Goal: Task Accomplishment & Management: Manage account settings

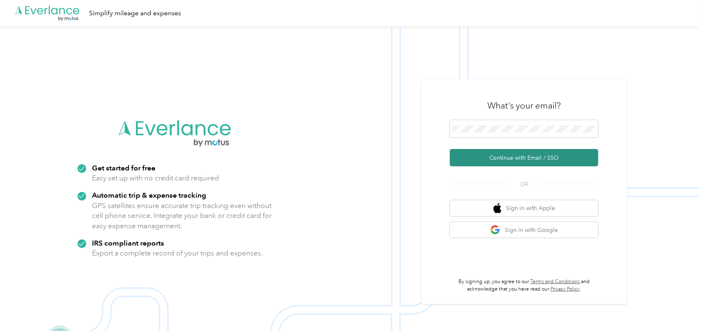
click at [508, 158] on button "Continue with Email / SSO" at bounding box center [524, 157] width 149 height 17
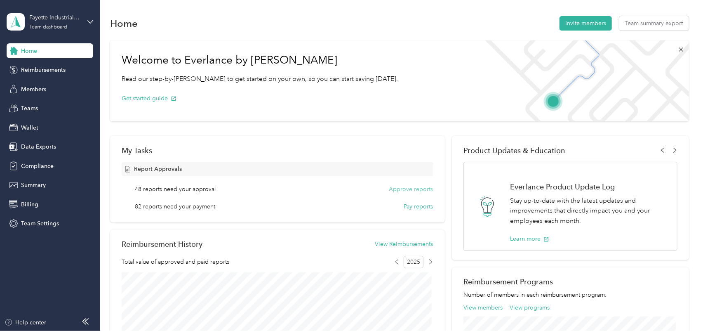
click at [421, 190] on button "Approve reports" at bounding box center [411, 189] width 44 height 9
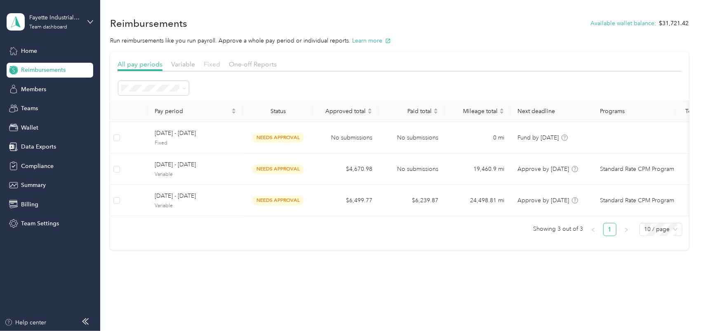
click at [217, 62] on span "Fixed" at bounding box center [212, 64] width 17 height 8
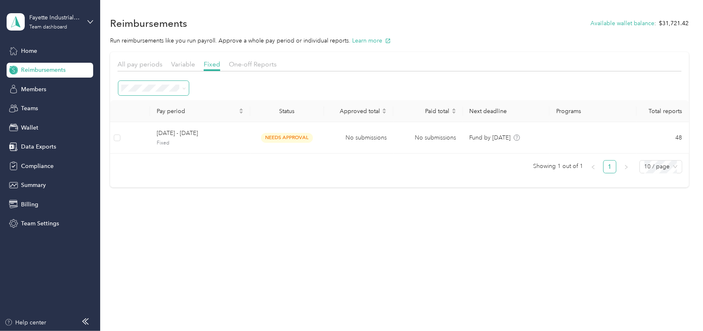
click at [186, 90] on span at bounding box center [153, 88] width 71 height 14
click at [183, 89] on icon at bounding box center [184, 89] width 4 height 4
click at [175, 156] on div "All" at bounding box center [153, 160] width 59 height 9
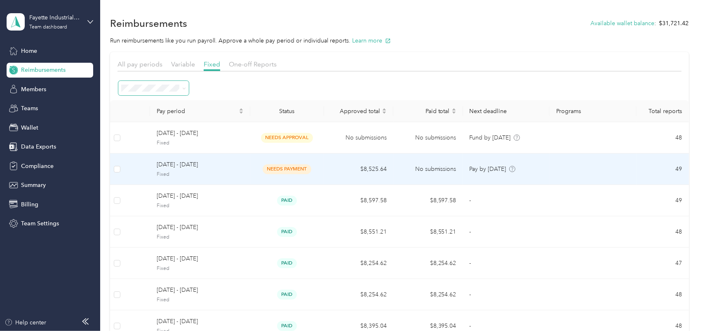
click at [196, 163] on span "[DATE] - [DATE]" at bounding box center [200, 164] width 87 height 9
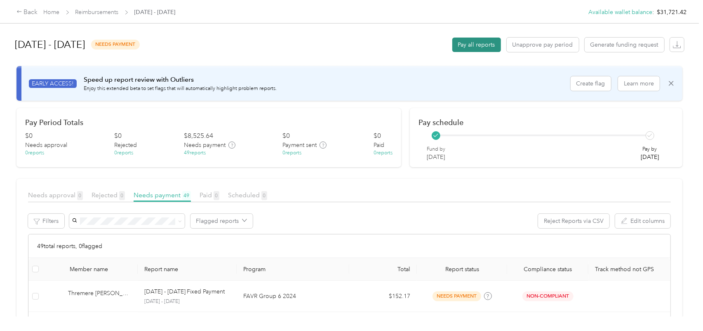
click at [469, 43] on button "Pay all reports" at bounding box center [477, 45] width 49 height 14
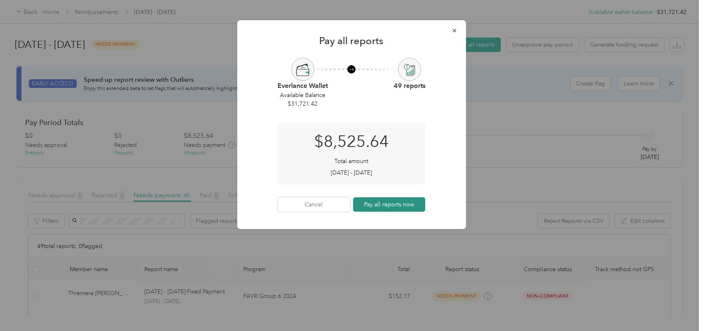
click at [407, 199] on button "Pay all reports now" at bounding box center [389, 204] width 73 height 14
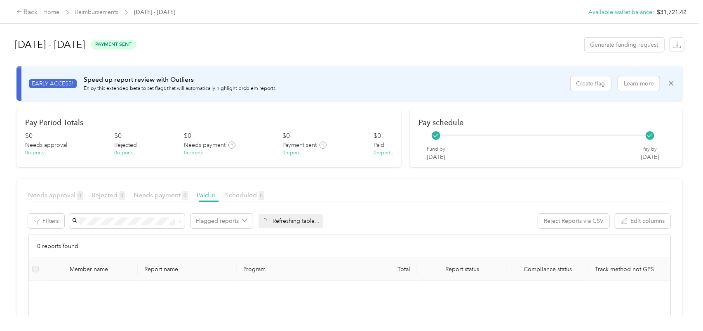
click at [368, 111] on article "Pay Period Totals $ 0 Needs approval 0 reports $ 0 Rejected 0 reports $ 0 Needs…" at bounding box center [209, 137] width 385 height 59
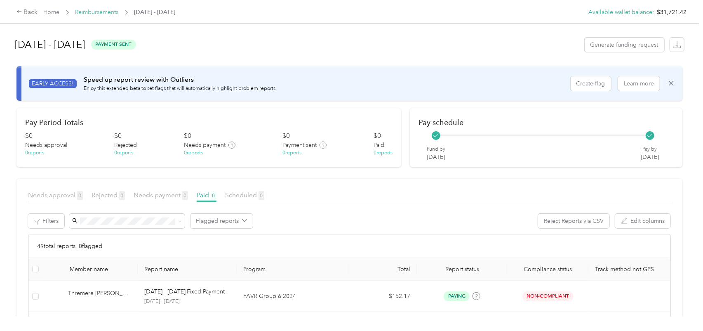
click at [86, 12] on link "Reimbursements" at bounding box center [96, 12] width 43 height 7
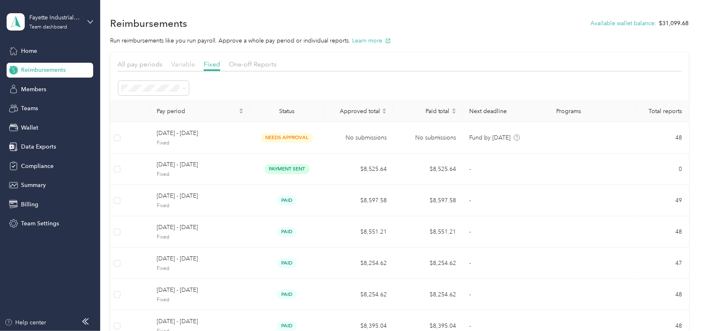
click at [188, 67] on span "Variable" at bounding box center [183, 64] width 24 height 8
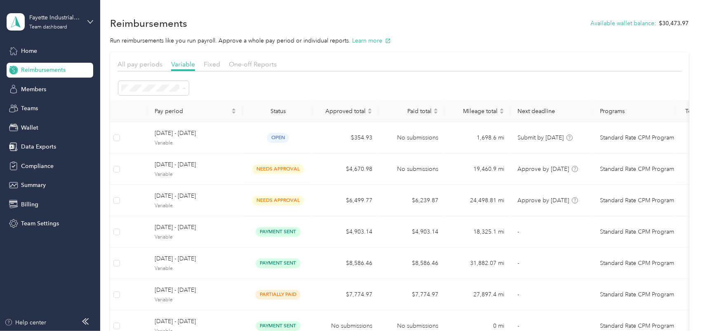
click at [163, 105] on li "All periods" at bounding box center [153, 103] width 71 height 14
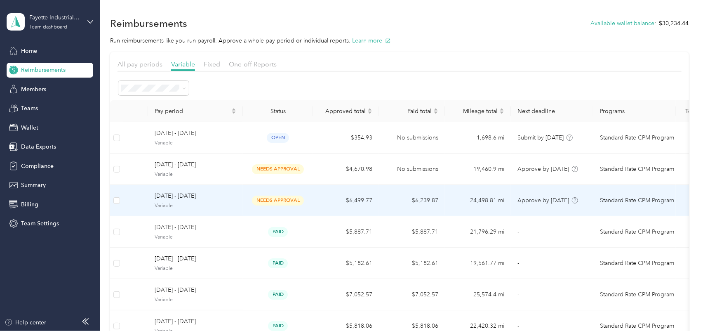
click at [305, 200] on div "needs approval" at bounding box center [278, 200] width 57 height 9
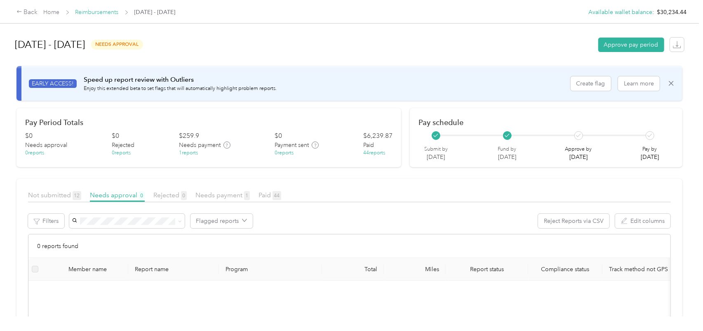
click at [104, 12] on link "Reimbursements" at bounding box center [96, 12] width 43 height 7
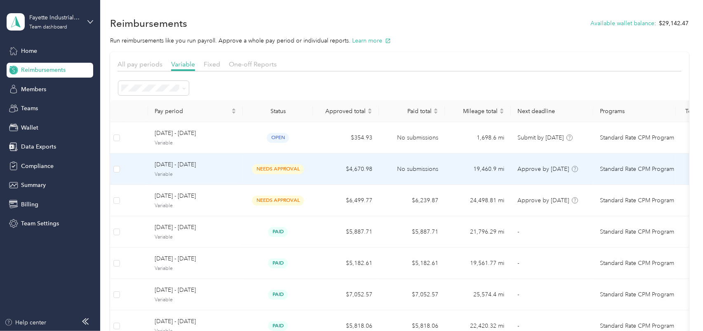
click at [269, 165] on span "needs approval" at bounding box center [278, 168] width 52 height 9
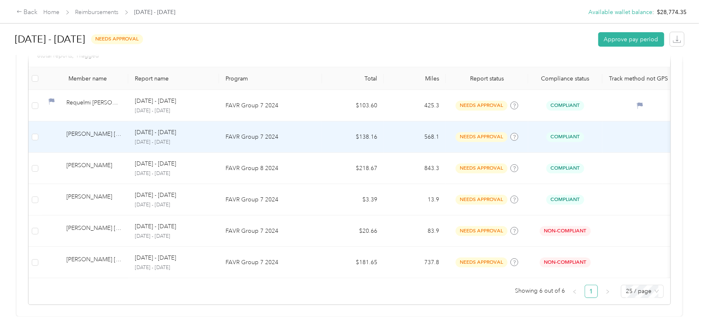
scroll to position [79, 0]
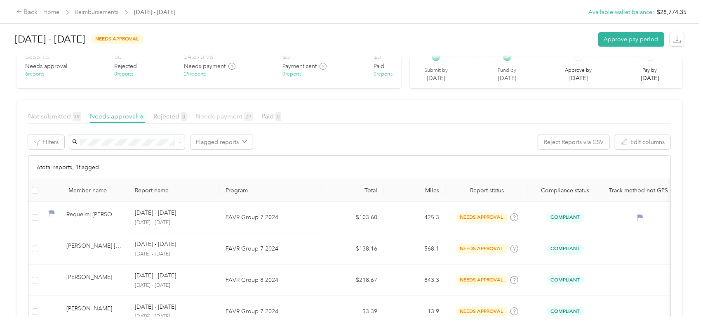
click at [234, 118] on span "Needs payment 29" at bounding box center [224, 116] width 57 height 8
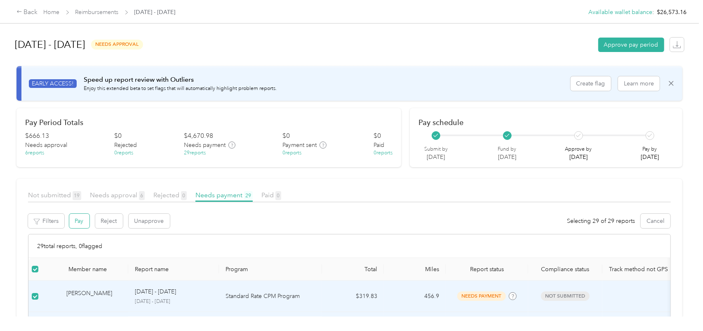
click at [81, 223] on button "Pay" at bounding box center [79, 221] width 20 height 14
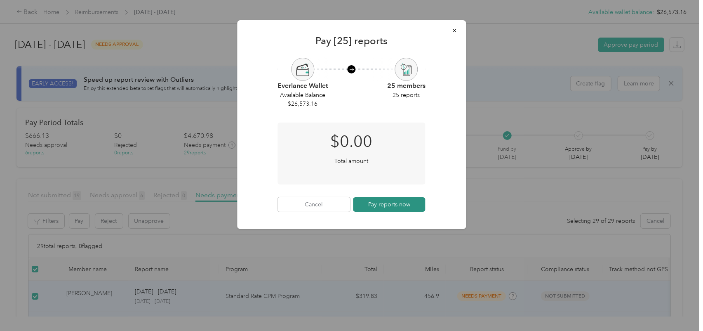
click at [377, 207] on button "Pay reports now" at bounding box center [389, 204] width 73 height 14
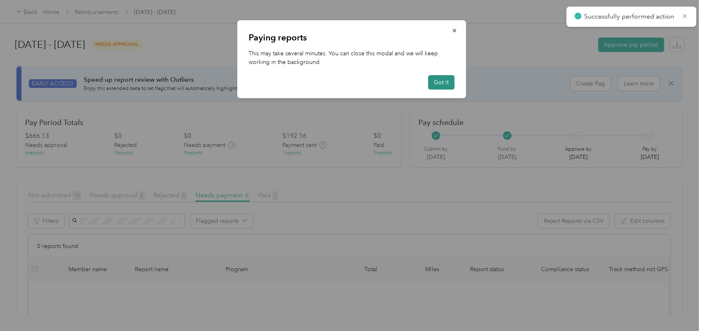
click at [438, 83] on button "Got it" at bounding box center [441, 82] width 26 height 14
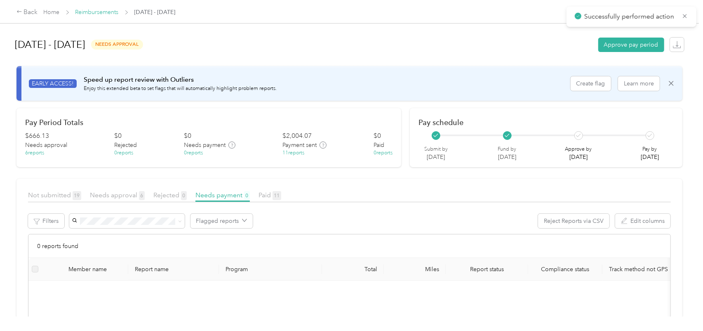
click at [103, 11] on link "Reimbursements" at bounding box center [96, 12] width 43 height 7
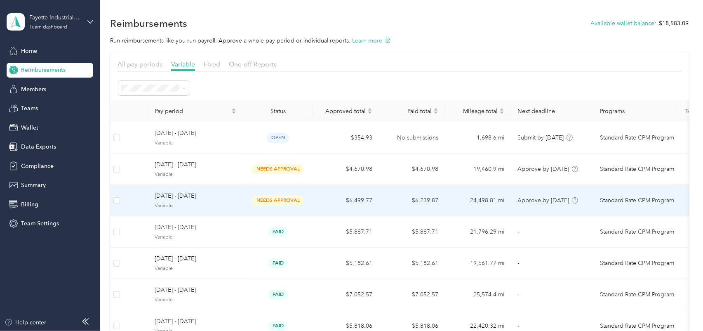
click at [282, 198] on span "needs approval" at bounding box center [278, 200] width 52 height 9
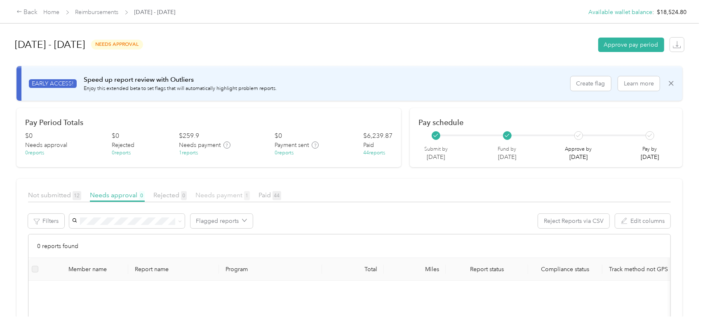
click at [228, 198] on span "Needs payment 1" at bounding box center [223, 195] width 54 height 8
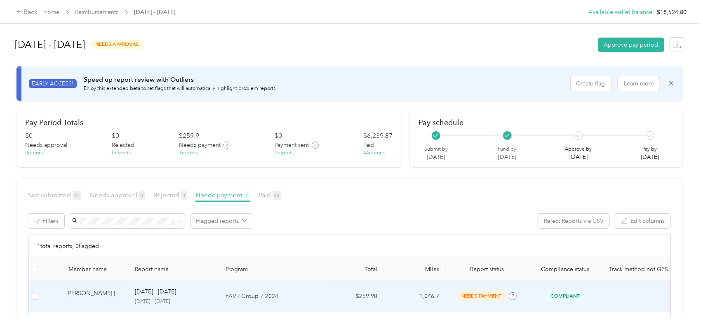
click at [38, 295] on td at bounding box center [34, 296] width 13 height 31
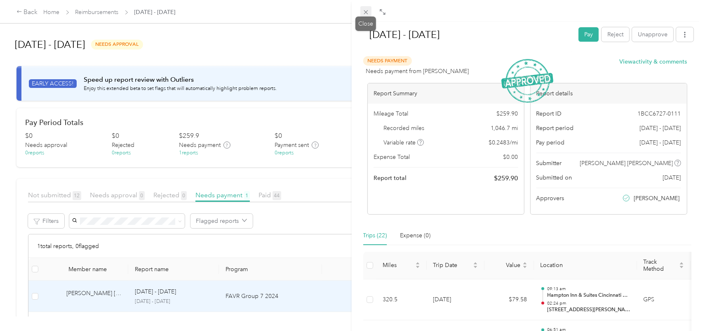
click at [368, 12] on icon at bounding box center [366, 12] width 7 height 7
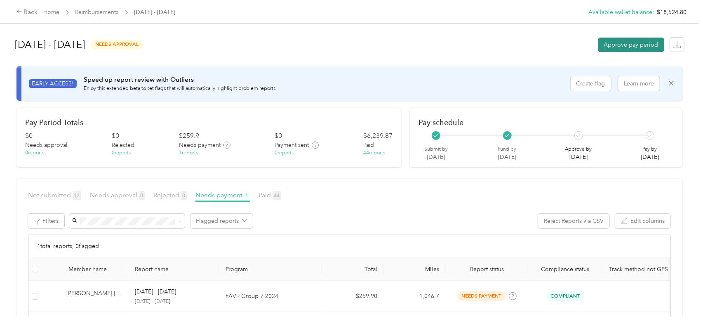
click at [637, 46] on button "Approve pay period" at bounding box center [632, 45] width 66 height 14
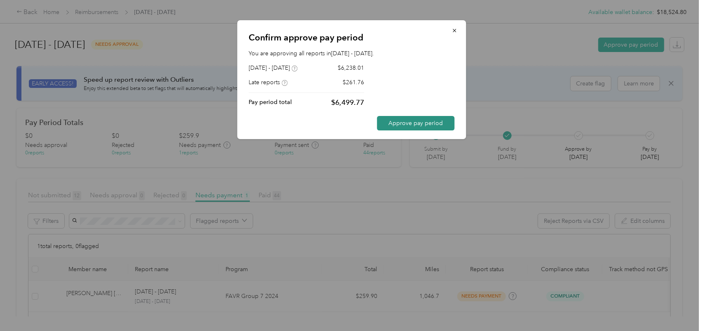
click at [427, 125] on button "Approve pay period" at bounding box center [416, 123] width 78 height 14
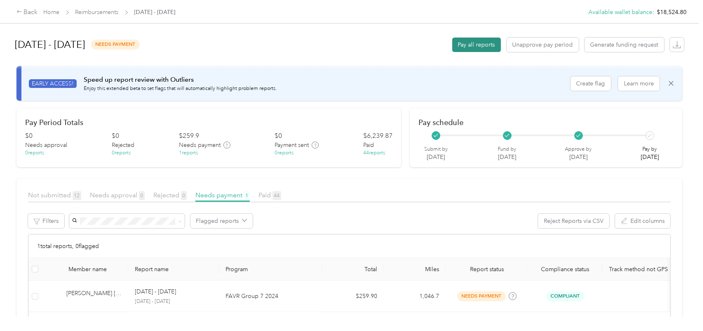
click at [479, 44] on button "Pay all reports" at bounding box center [477, 45] width 49 height 14
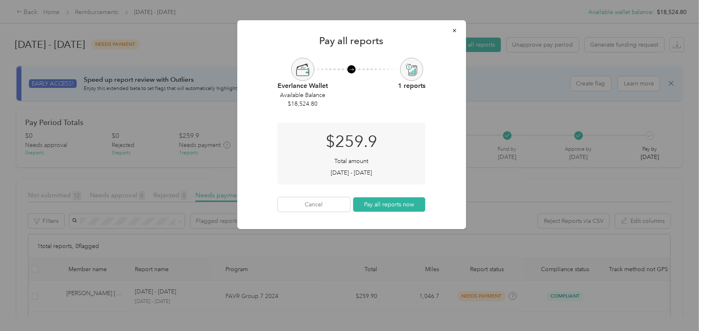
drag, startPoint x: 404, startPoint y: 204, endPoint x: 419, endPoint y: 206, distance: 15.4
click at [404, 204] on button "Pay all reports now" at bounding box center [389, 204] width 73 height 14
